Goal: Contribute content: Add original content to the website for others to see

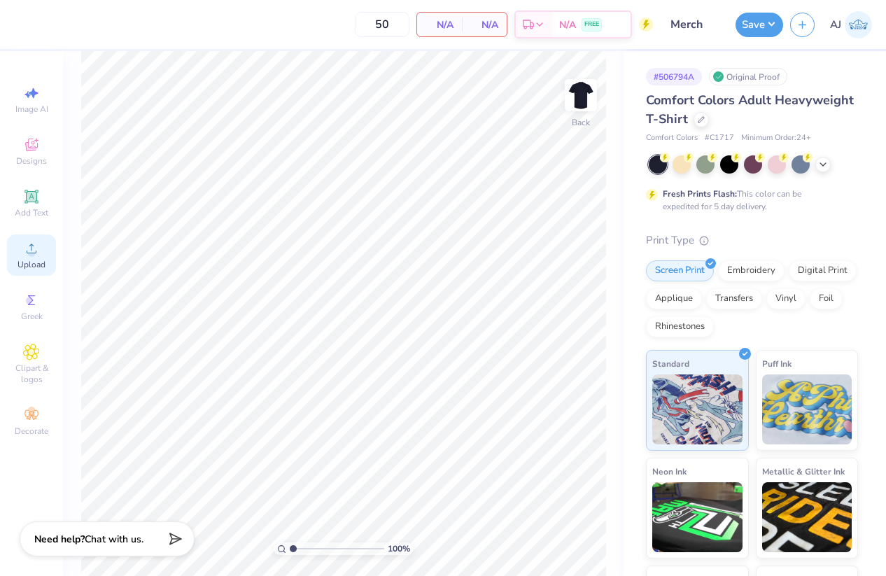
click at [36, 257] on div "Upload" at bounding box center [31, 254] width 49 height 41
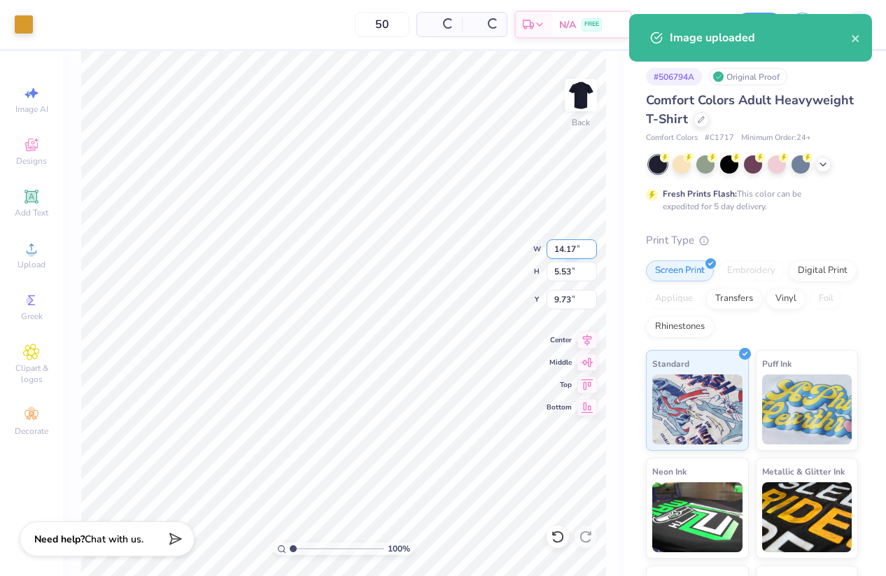
click at [569, 247] on input "14.17" at bounding box center [571, 249] width 50 height 20
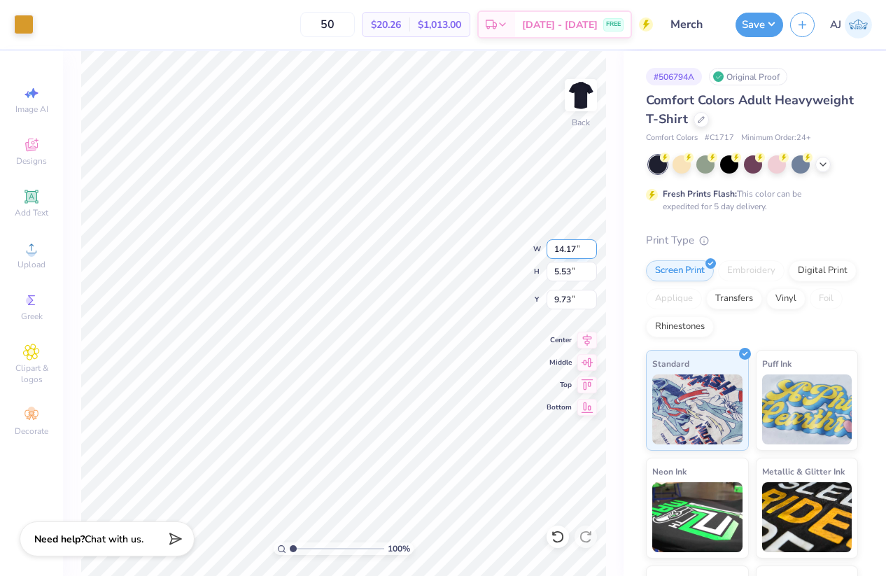
click at [558, 243] on input "14.17" at bounding box center [571, 249] width 50 height 20
type input "3.50"
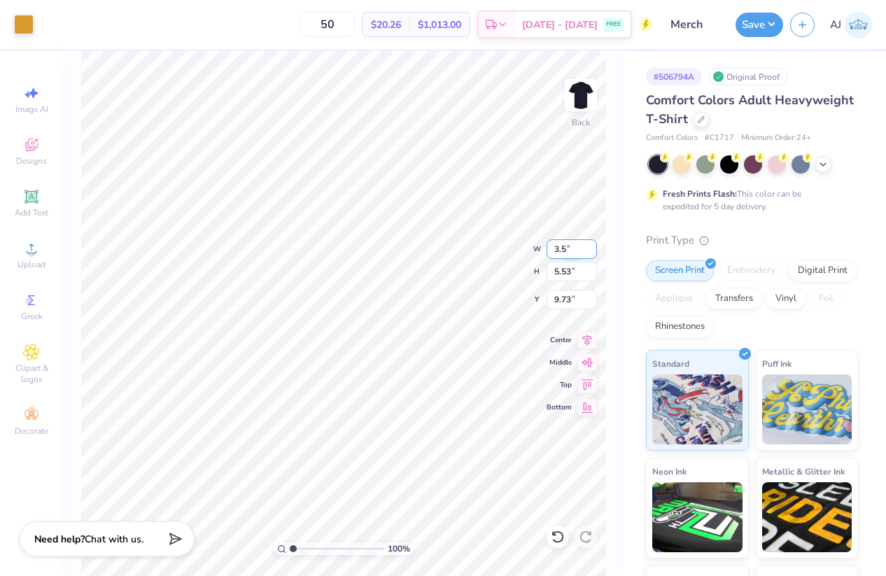
type input "1.37"
type input "3.00"
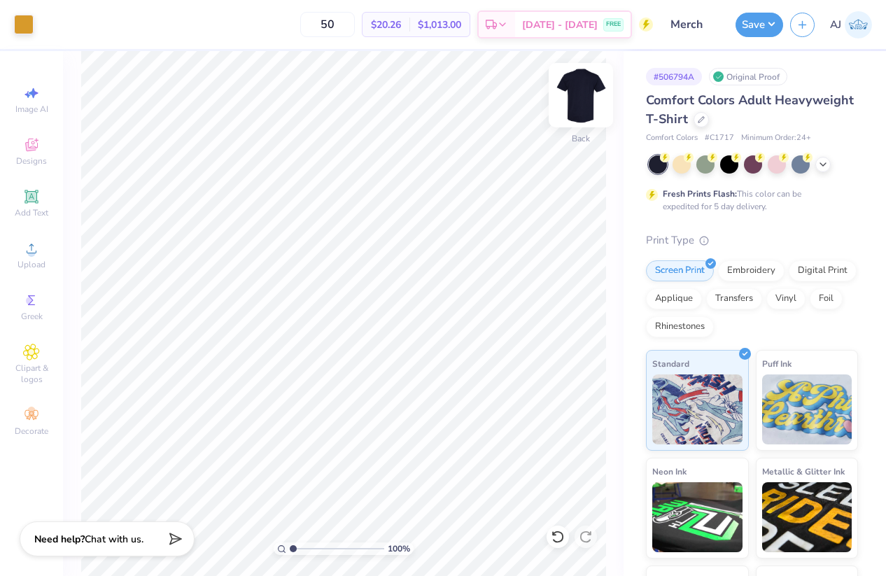
click at [570, 90] on img at bounding box center [581, 95] width 56 height 56
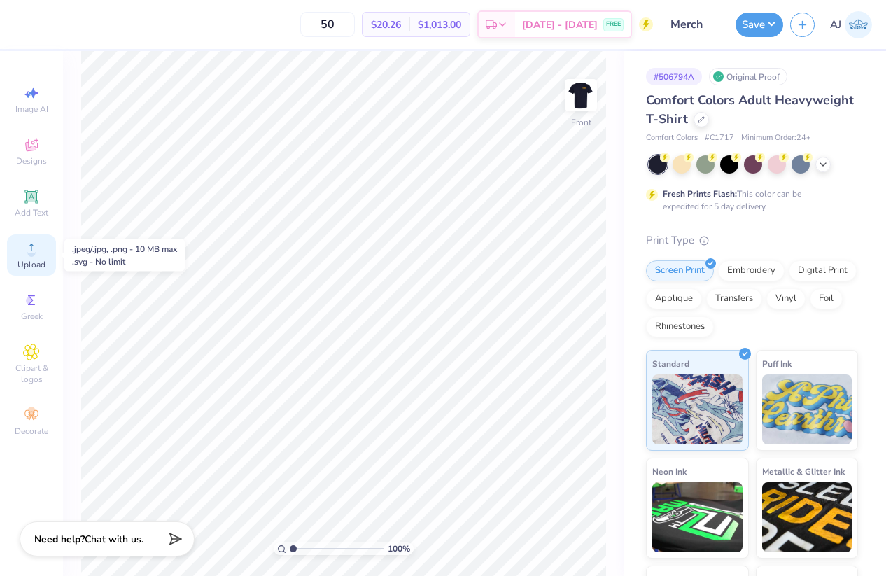
click at [32, 259] on span "Upload" at bounding box center [31, 264] width 28 height 11
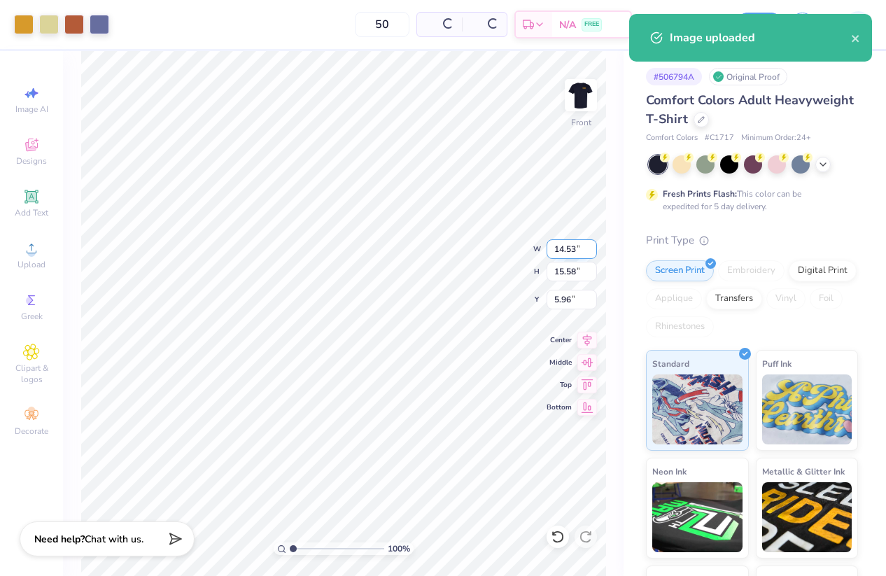
click at [571, 250] on input "14.53" at bounding box center [571, 249] width 50 height 20
type input "12.00"
type input "12.87"
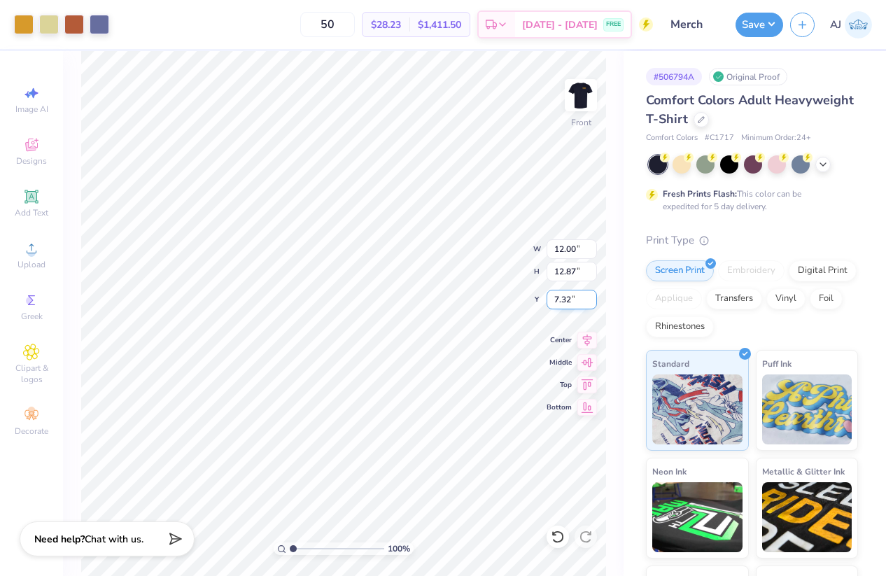
click at [566, 296] on input "7.32" at bounding box center [571, 300] width 50 height 20
type input "3.00"
click at [769, 20] on button "Save" at bounding box center [759, 22] width 48 height 24
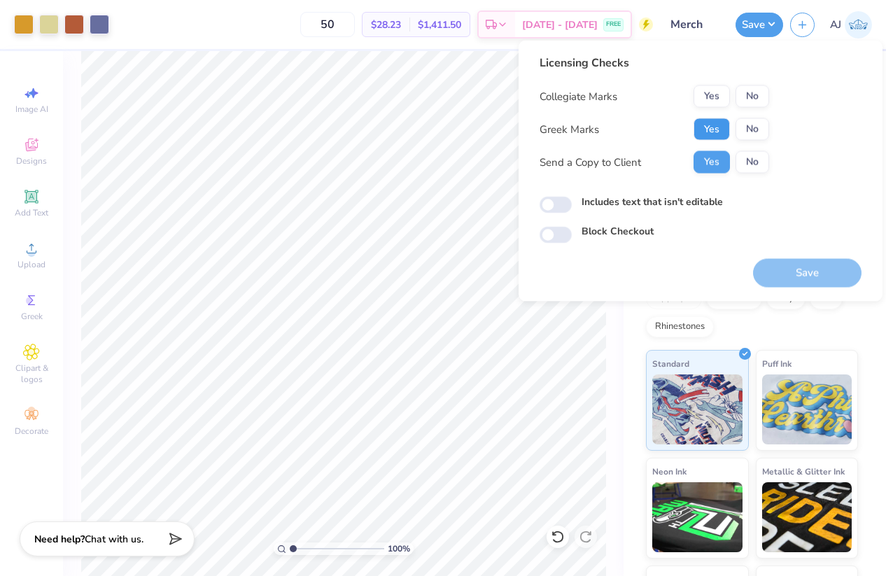
click at [712, 134] on button "Yes" at bounding box center [711, 129] width 36 height 22
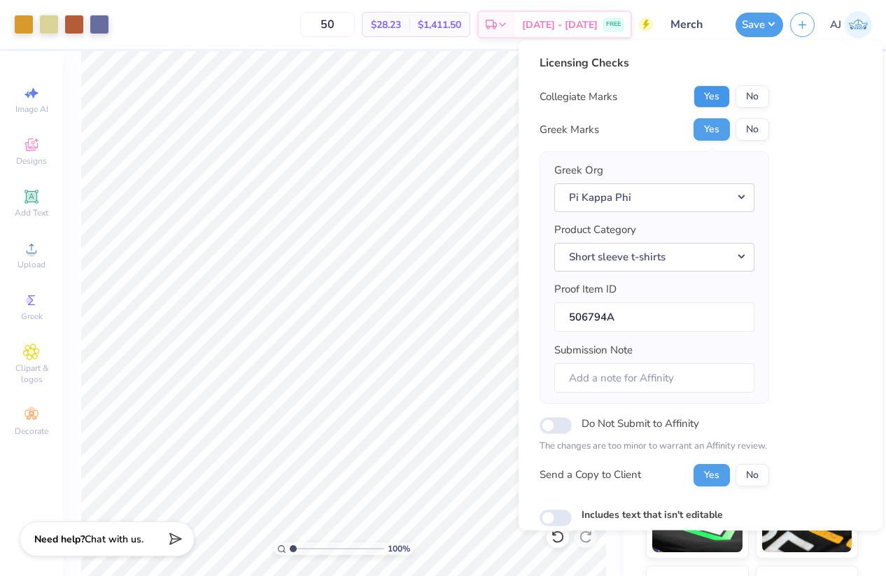
click at [711, 99] on button "Yes" at bounding box center [711, 96] width 36 height 22
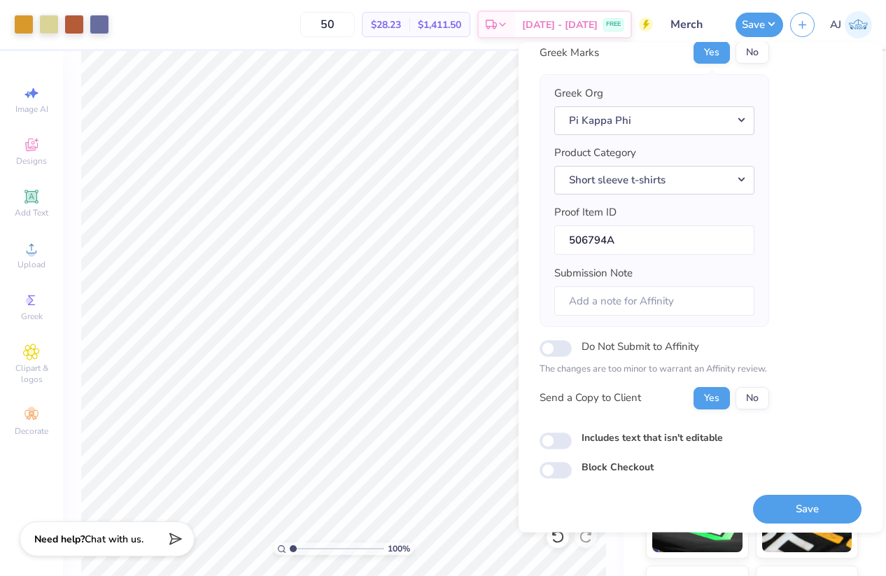
scroll to position [83, 0]
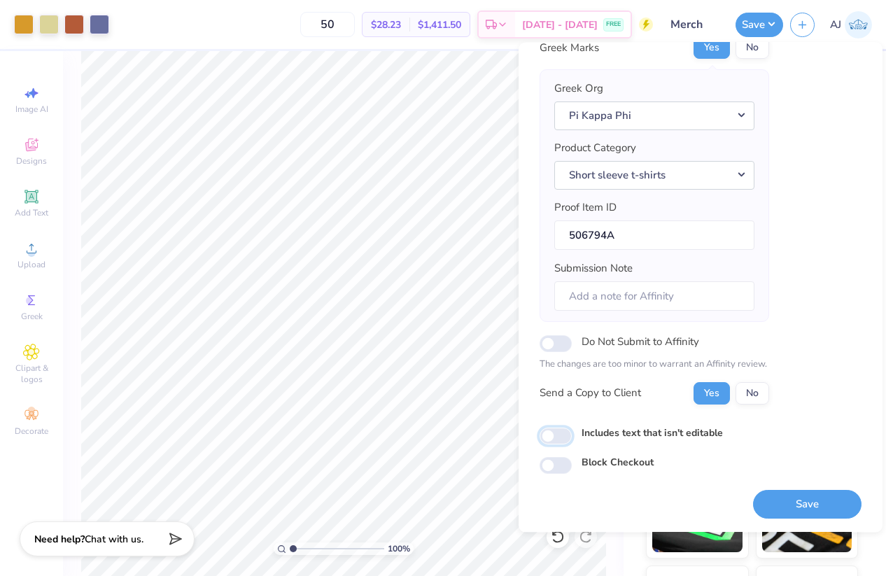
drag, startPoint x: 563, startPoint y: 432, endPoint x: 633, endPoint y: 439, distance: 70.2
click at [563, 432] on input "Includes text that isn't editable" at bounding box center [555, 435] width 32 height 17
checkbox input "true"
click at [790, 506] on button "Save" at bounding box center [807, 504] width 108 height 29
